Goal: Task Accomplishment & Management: Use online tool/utility

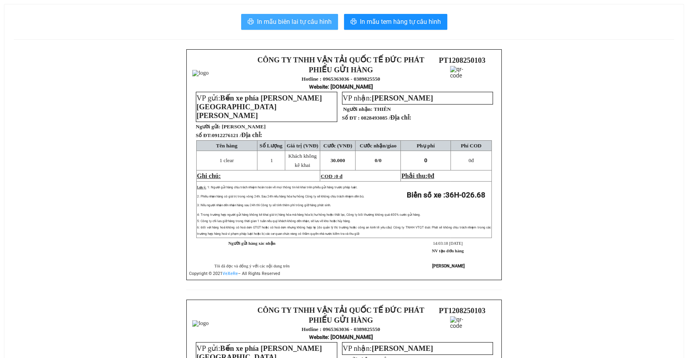
click at [257, 22] on span "In mẫu biên lai tự cấu hình" at bounding box center [294, 22] width 75 height 10
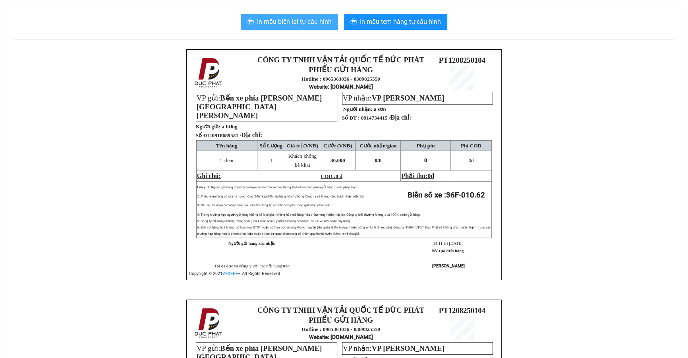
click at [273, 24] on span "In mẫu biên lai tự cấu hình" at bounding box center [294, 22] width 75 height 10
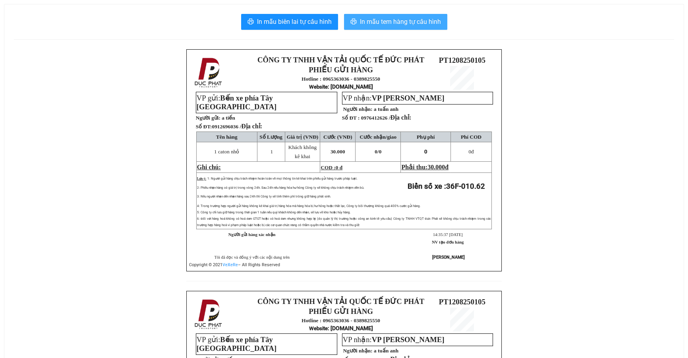
click at [421, 20] on span "In mẫu tem hàng tự cấu hình" at bounding box center [400, 22] width 81 height 10
click at [415, 18] on span "In mẫu tem hàng tự cấu hình" at bounding box center [400, 22] width 81 height 10
click at [406, 20] on span "In mẫu tem hàng tự cấu hình" at bounding box center [400, 22] width 81 height 10
click at [391, 21] on span "In mẫu tem hàng tự cấu hình" at bounding box center [400, 22] width 81 height 10
